Goal: Information Seeking & Learning: Learn about a topic

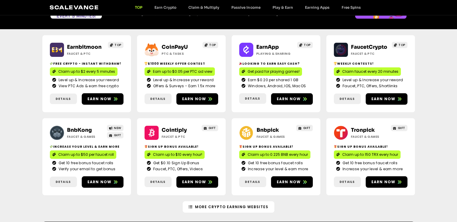
scroll to position [70, 0]
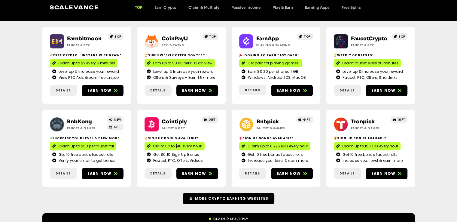
click at [210, 198] on span "More Crypto Earning Websites" at bounding box center [231, 198] width 73 height 5
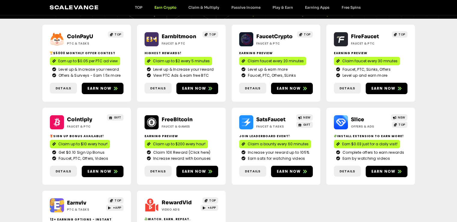
scroll to position [39, 0]
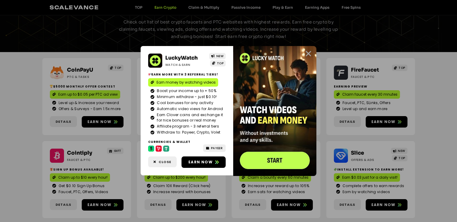
click at [307, 53] on icon "Close" at bounding box center [309, 54] width 8 height 8
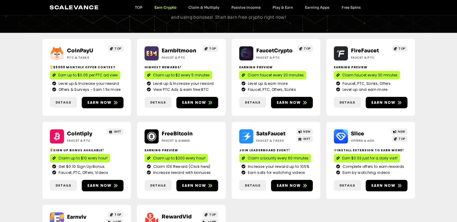
scroll to position [71, 0]
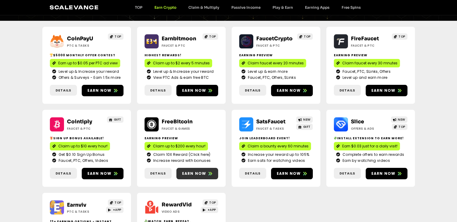
click at [187, 174] on span "Earn now" at bounding box center [194, 173] width 24 height 5
click at [152, 176] on link "Details" at bounding box center [158, 173] width 27 height 11
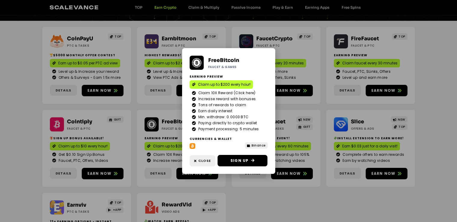
click at [256, 193] on div "FreeBitcoin Faucet & Games Earning Preview Claim up to $200 every hour! Claim 1…" at bounding box center [228, 111] width 457 height 222
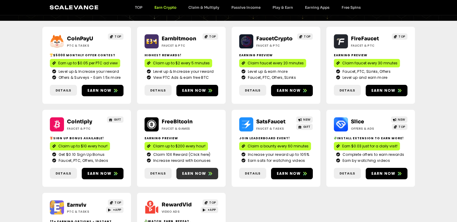
click at [188, 175] on span "Earn now" at bounding box center [194, 173] width 24 height 5
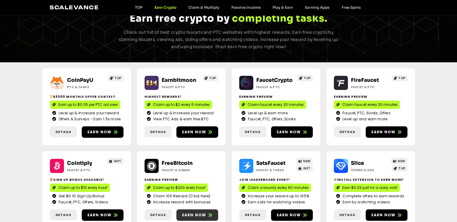
scroll to position [26, 0]
